Goal: Task Accomplishment & Management: Use online tool/utility

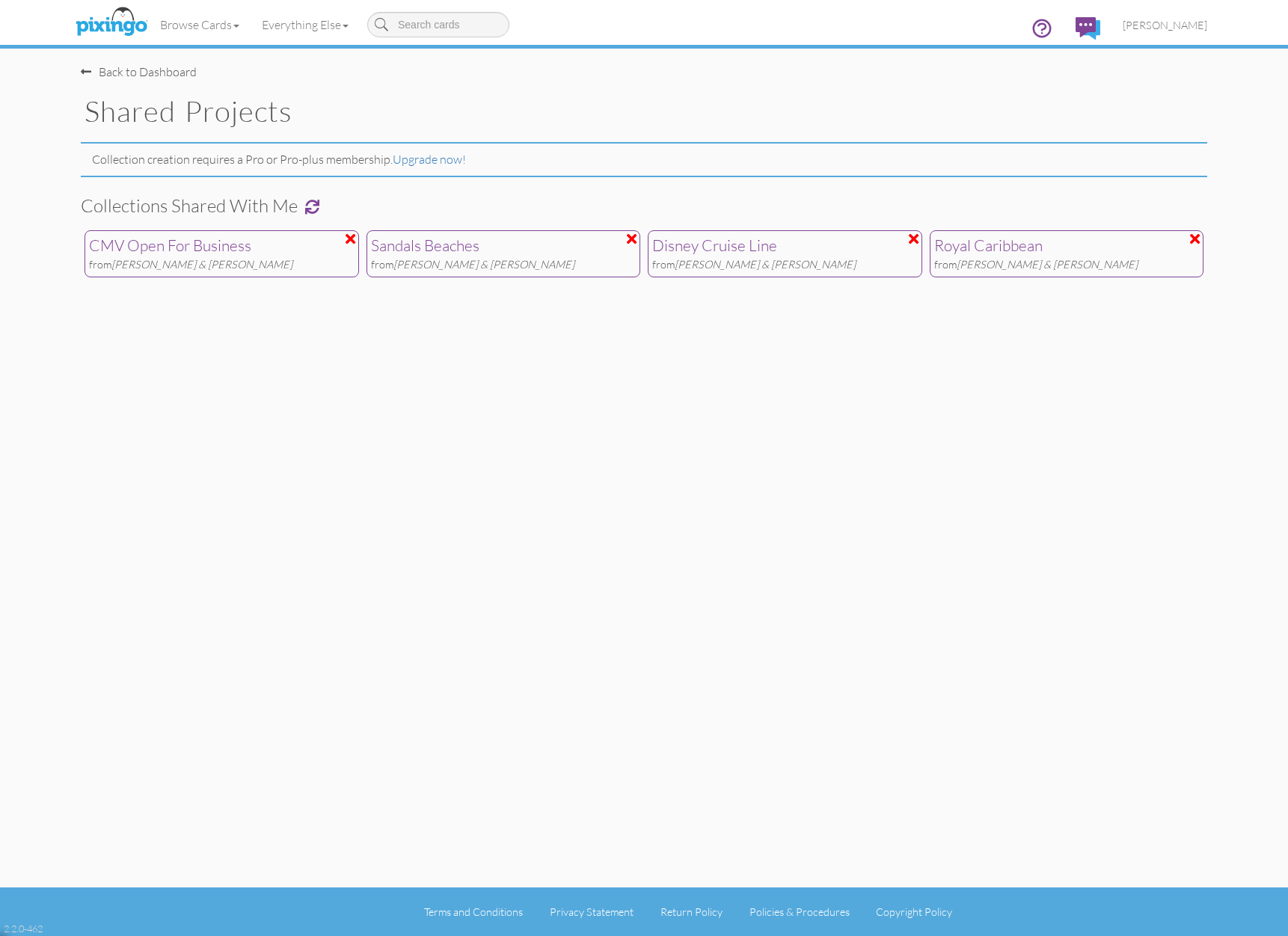
click at [155, 74] on div "Back to Dashboard" at bounding box center [138, 72] width 116 height 17
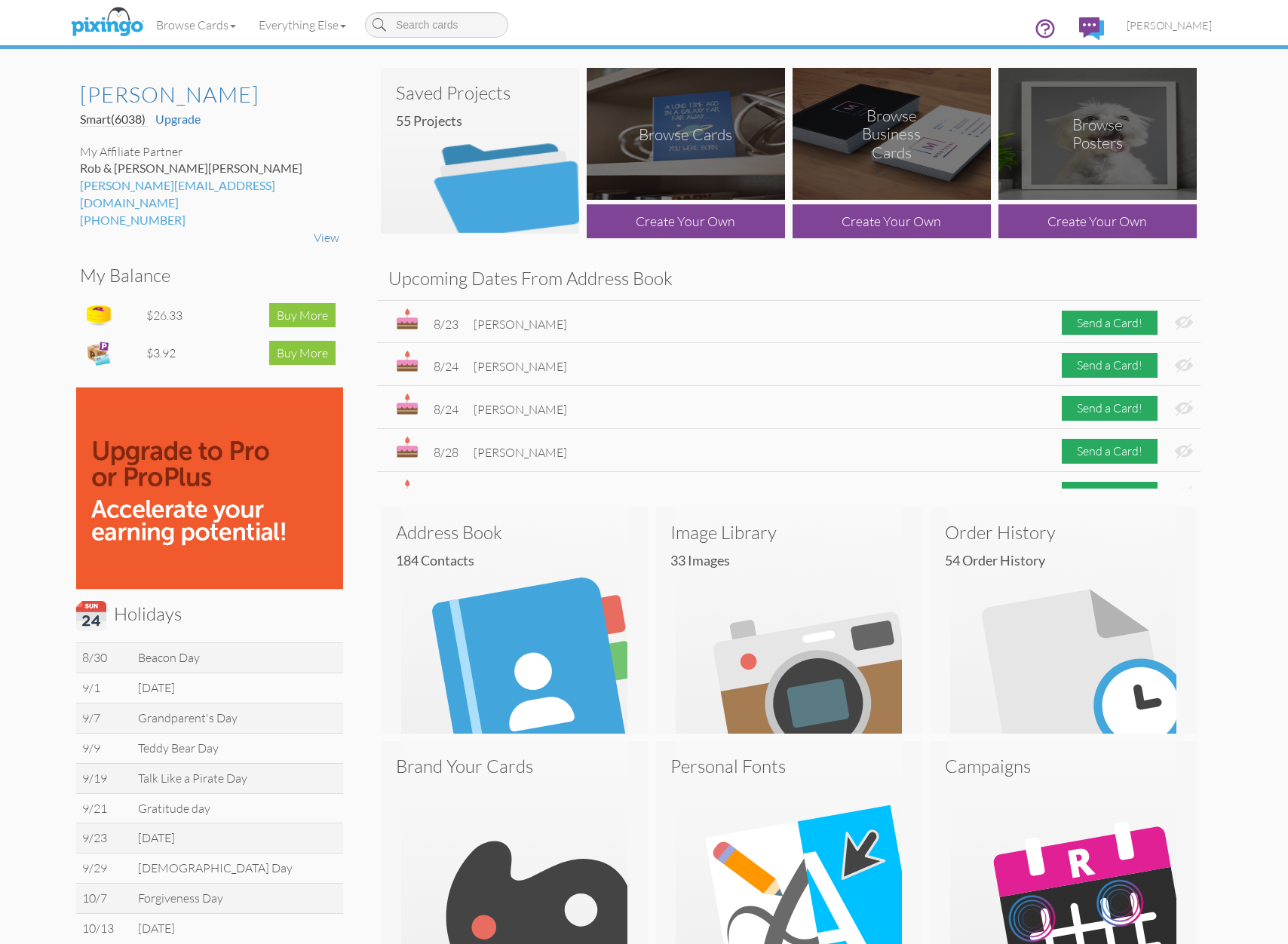
click at [479, 176] on img at bounding box center [480, 150] width 198 height 166
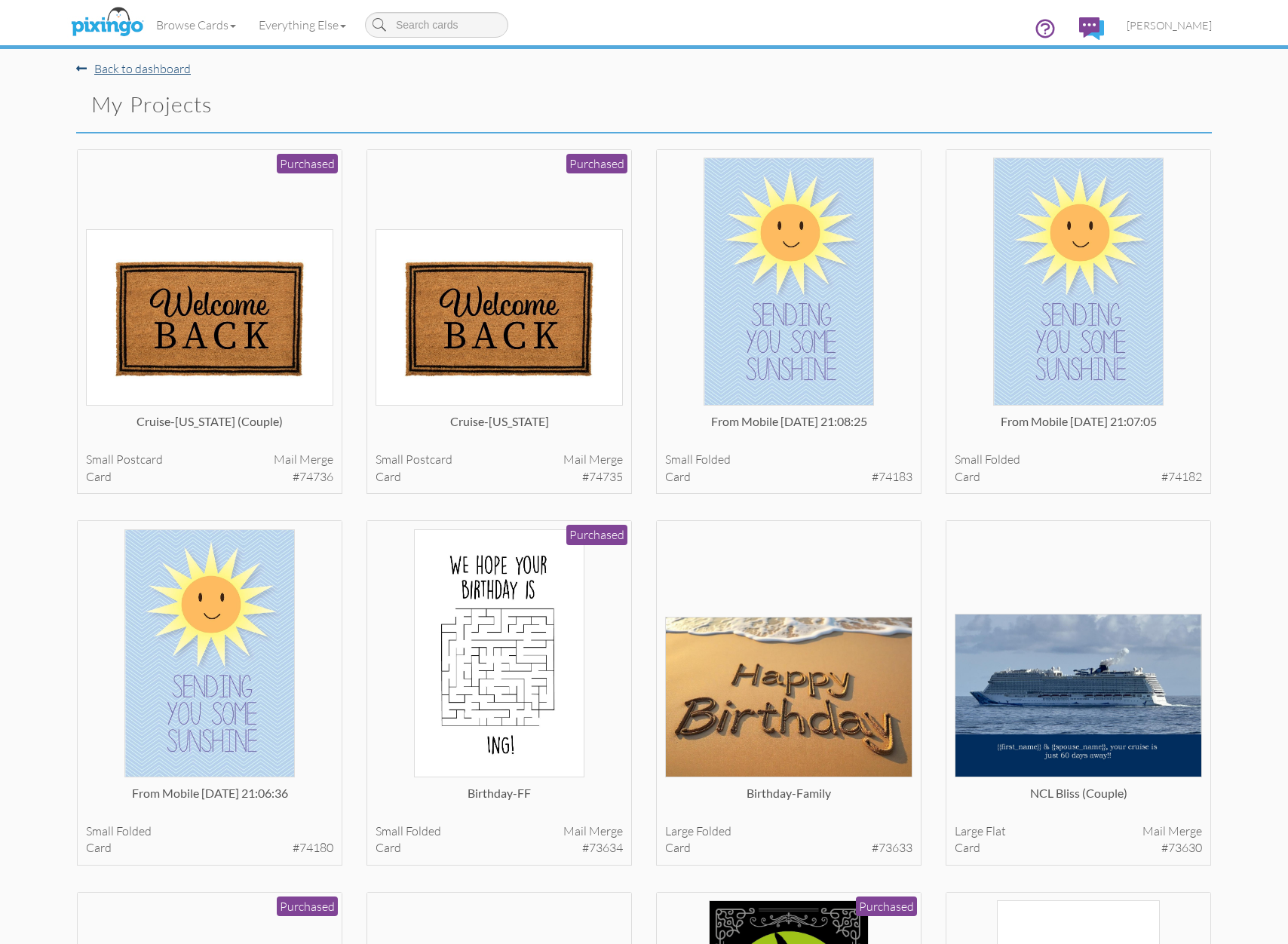
click at [135, 72] on link "Back to dashboard" at bounding box center [133, 68] width 115 height 15
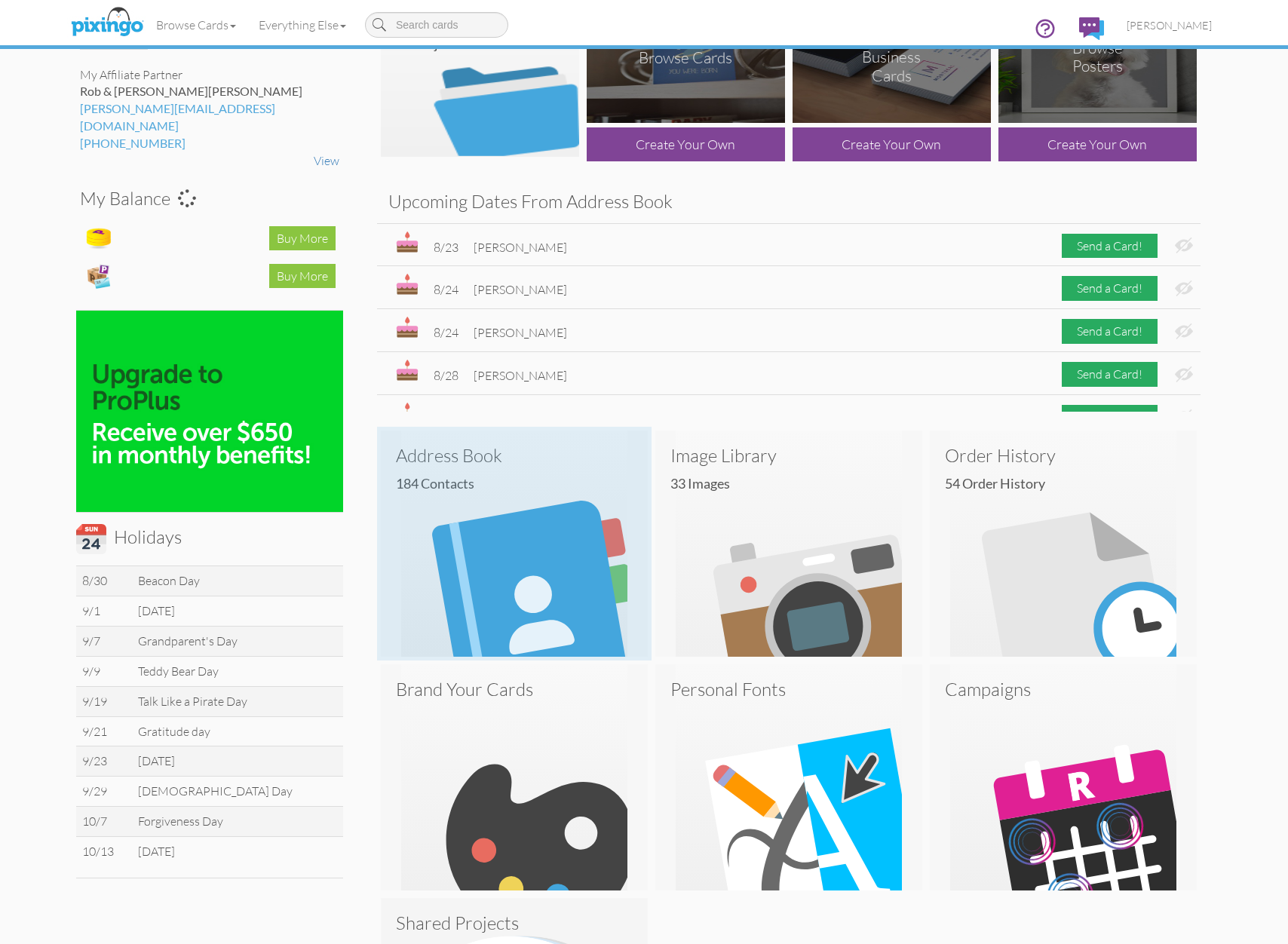
scroll to position [309, 0]
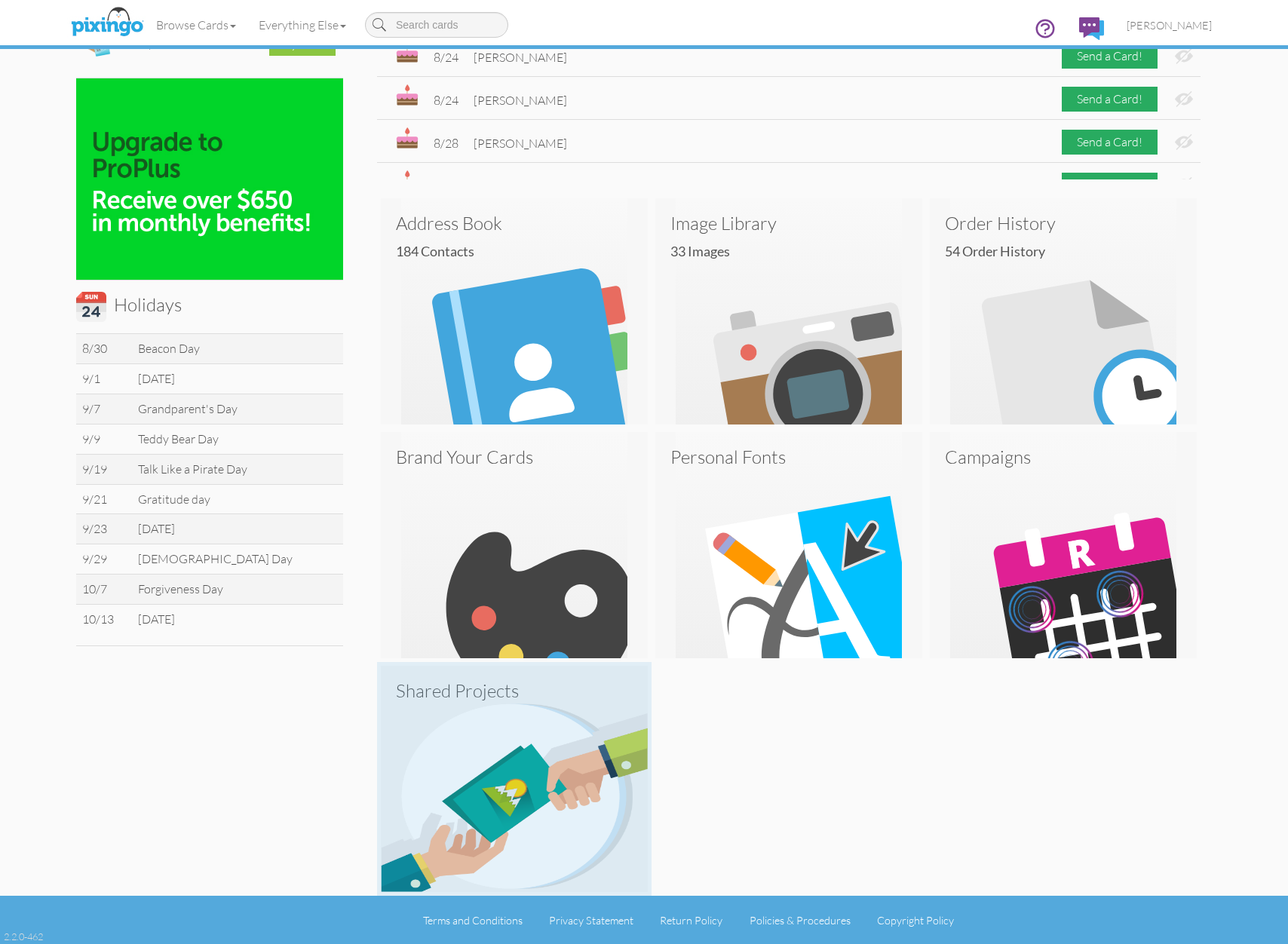
click at [524, 731] on img at bounding box center [514, 780] width 267 height 227
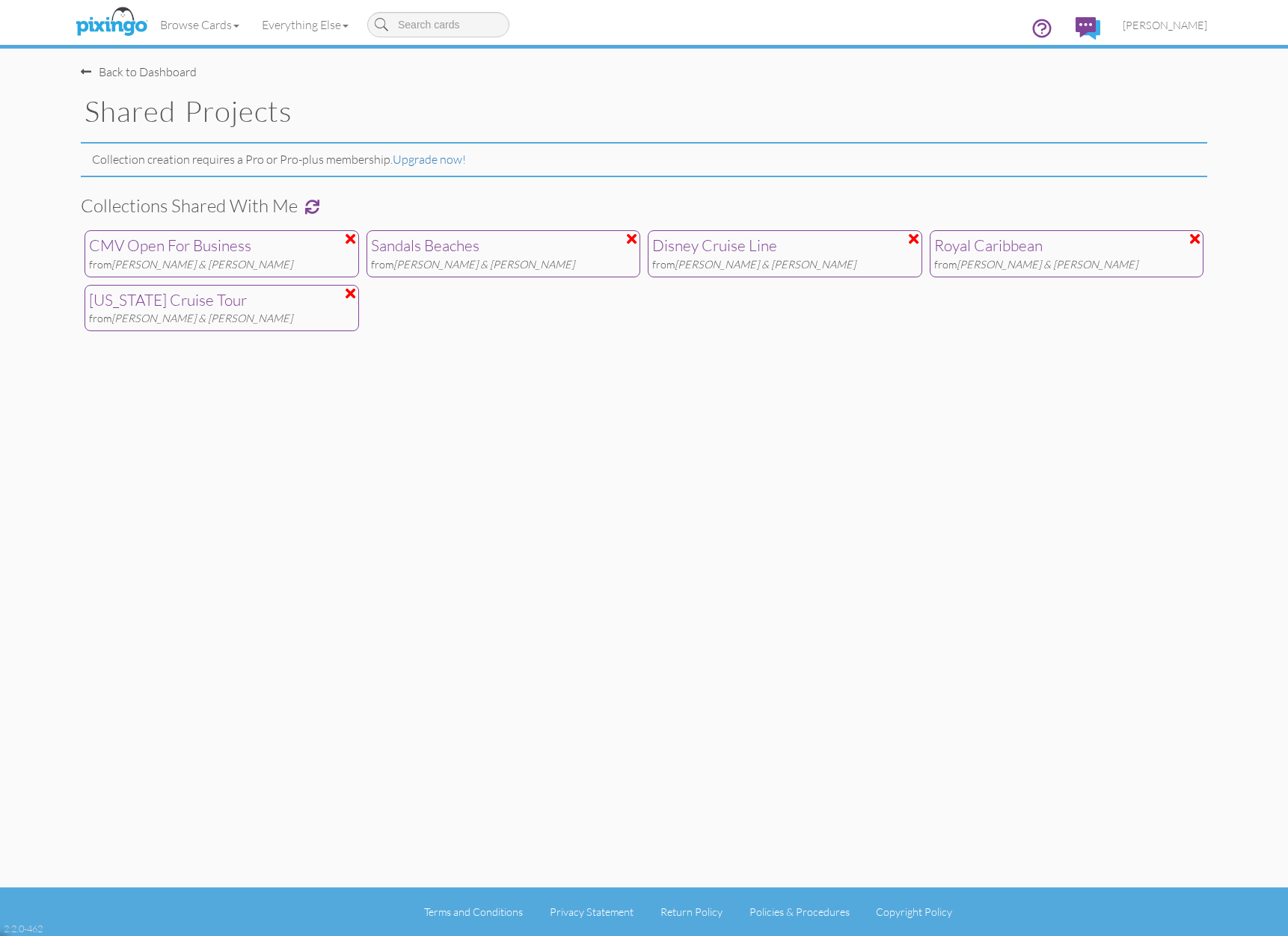
click at [212, 296] on div "[US_STATE] Cruise Tour" at bounding box center [221, 300] width 266 height 23
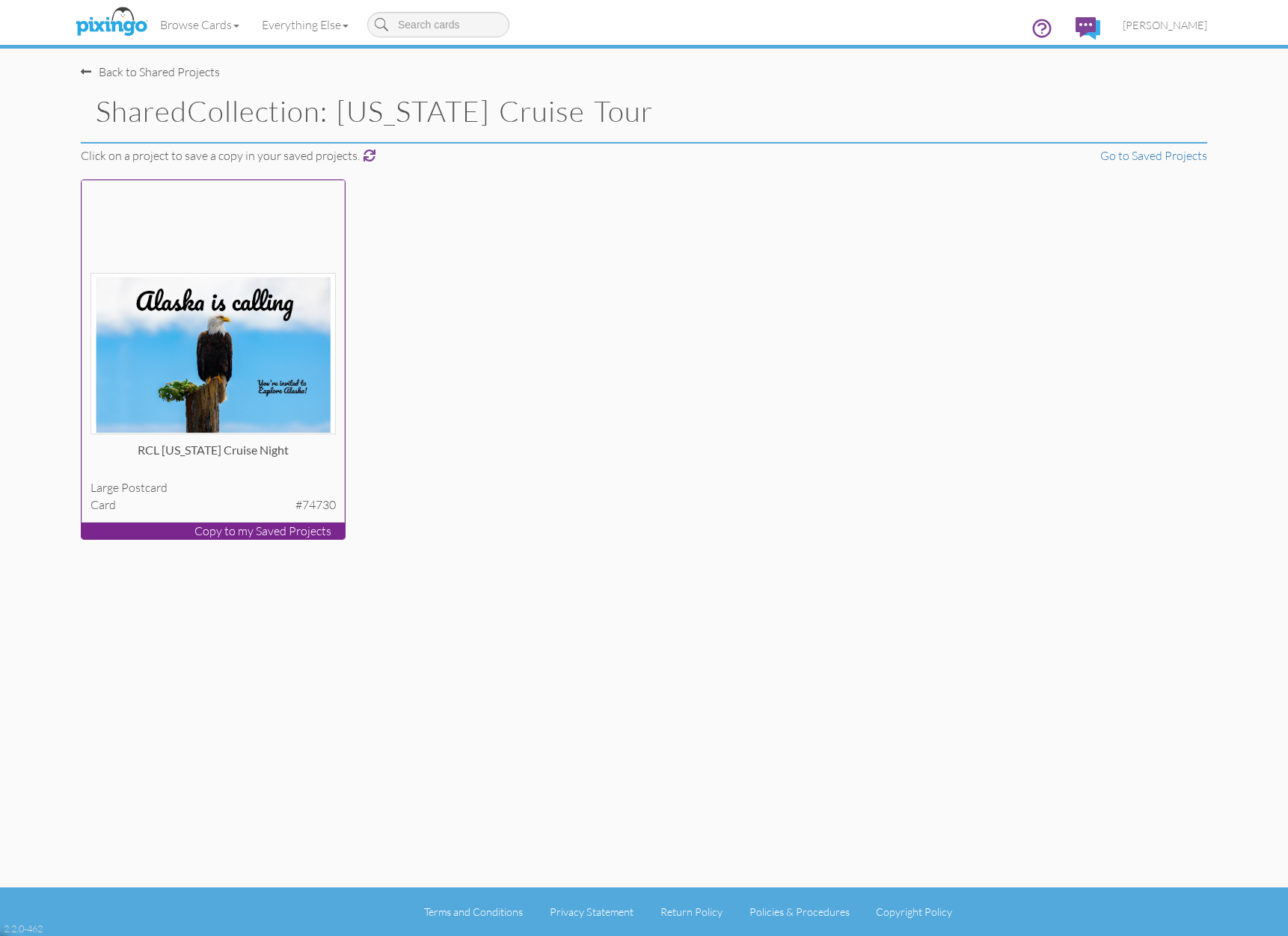
click at [292, 321] on img at bounding box center [213, 354] width 246 height 162
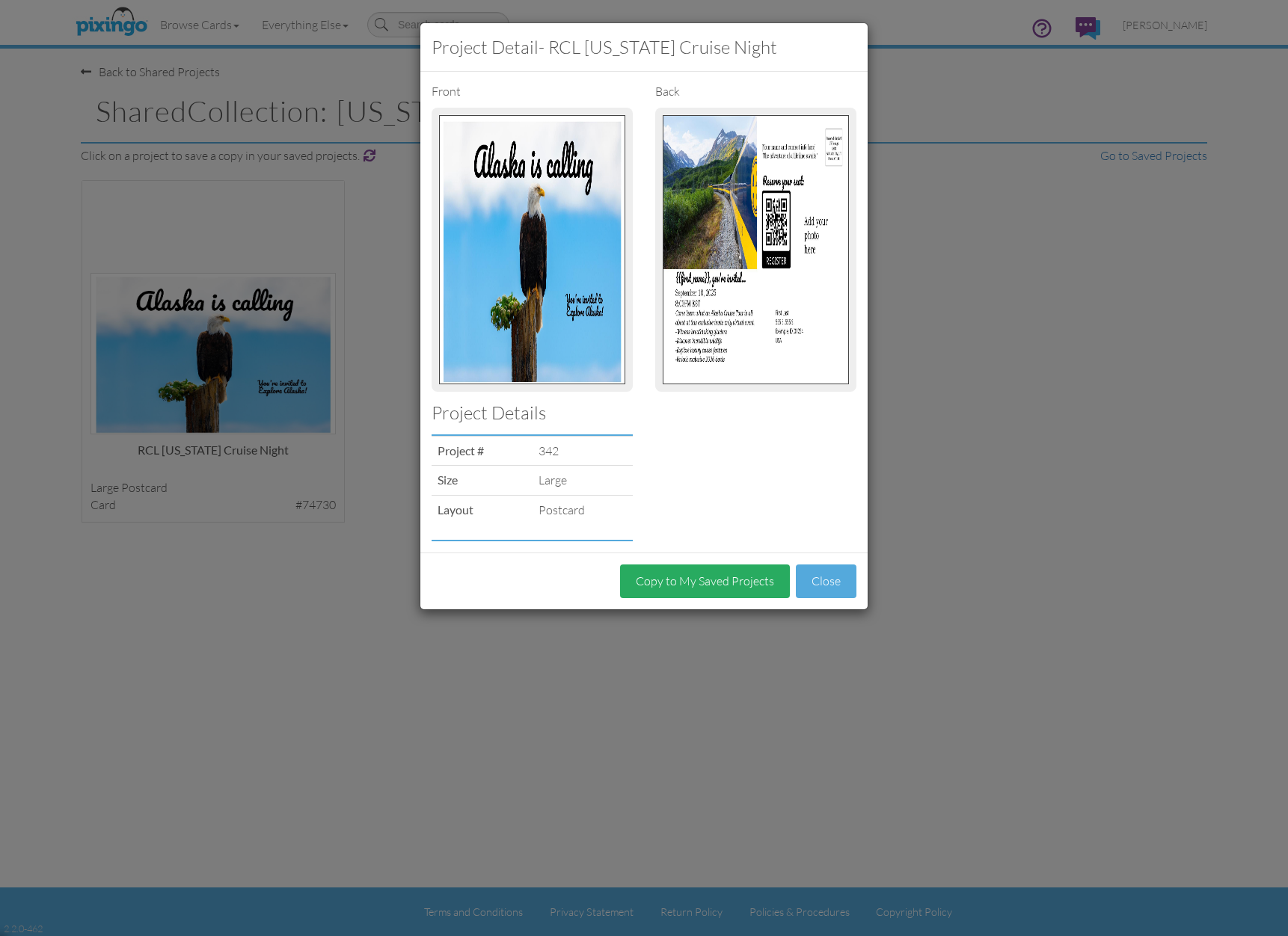
click at [700, 569] on button "Copy to My Saved Projects" at bounding box center [705, 582] width 170 height 34
